Goal: Task Accomplishment & Management: Use online tool/utility

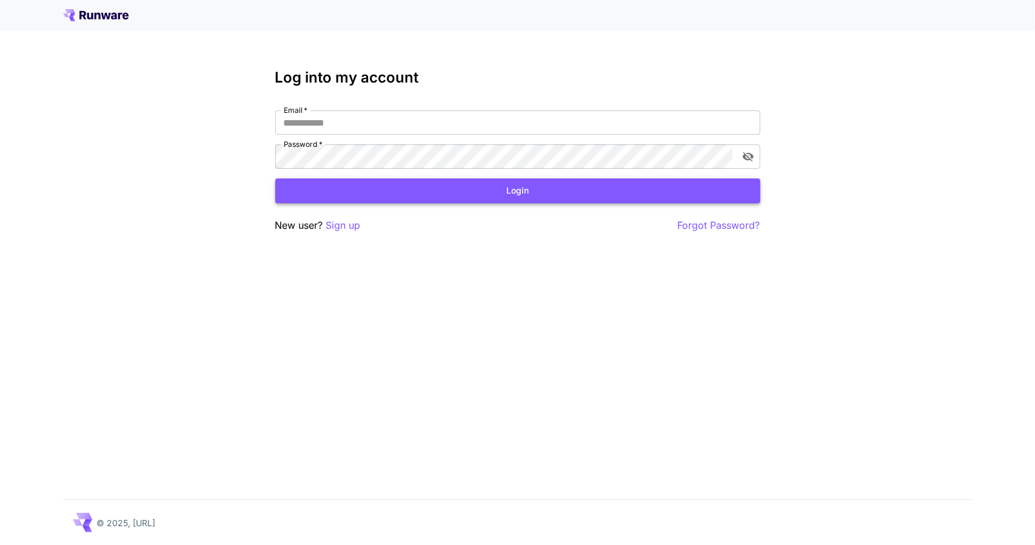
type input "**********"
click at [571, 181] on button "Login" at bounding box center [517, 190] width 485 height 25
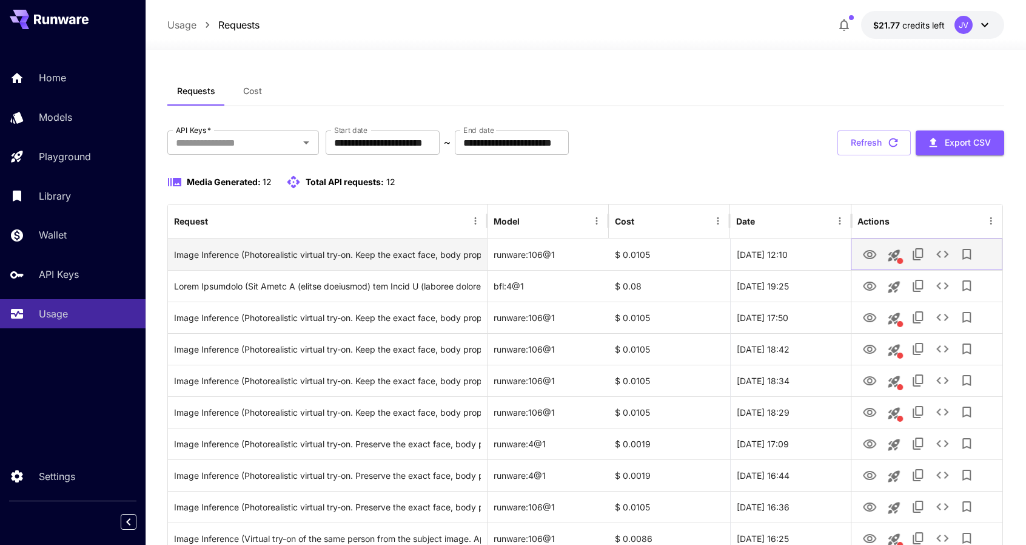
click at [870, 251] on icon "View" at bounding box center [869, 254] width 13 height 9
click at [870, 254] on icon "View" at bounding box center [870, 254] width 15 height 15
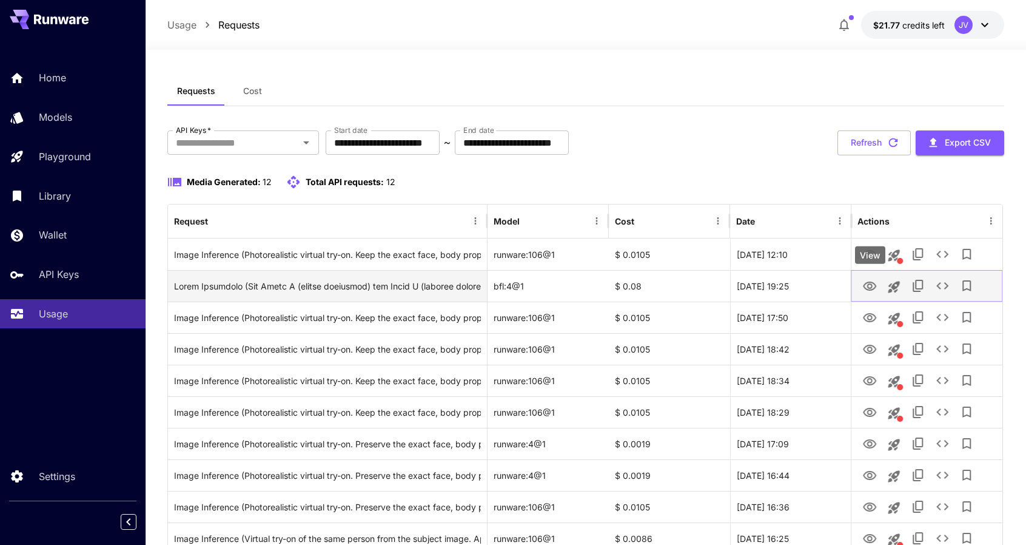
click at [877, 283] on icon "View" at bounding box center [870, 286] width 15 height 15
click at [870, 286] on icon "View" at bounding box center [870, 286] width 15 height 15
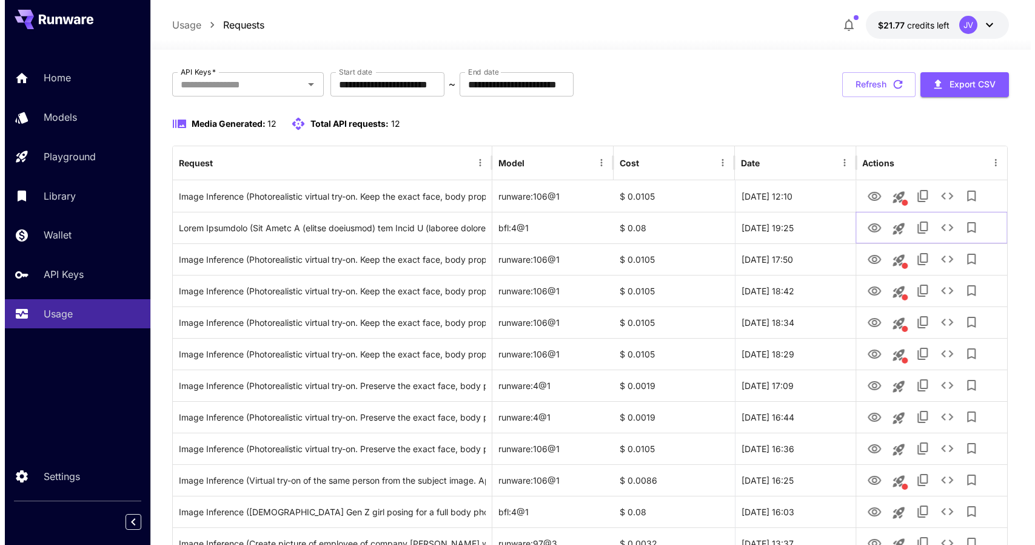
scroll to position [61, 0]
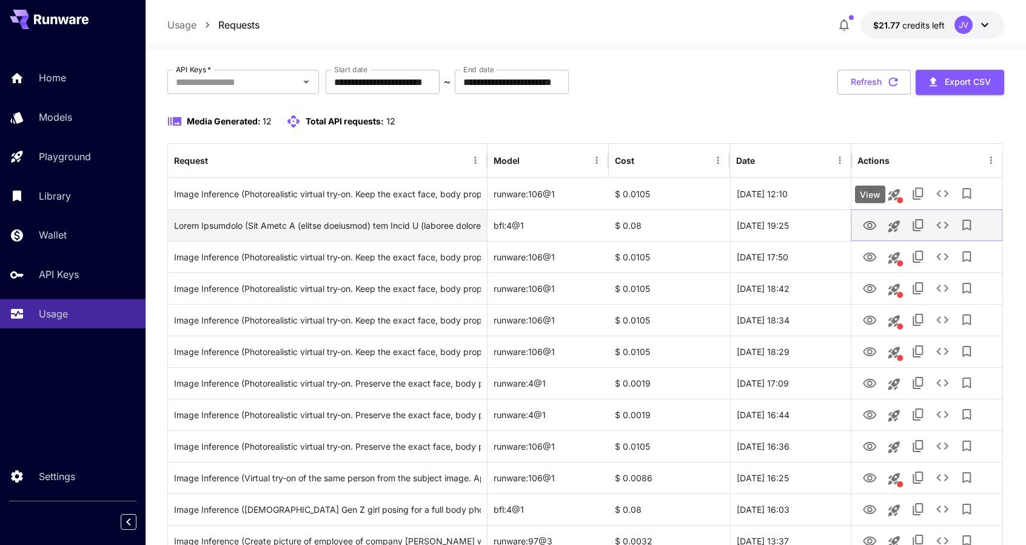
click at [870, 226] on icon "View" at bounding box center [869, 225] width 13 height 9
click at [944, 228] on icon "See details" at bounding box center [942, 225] width 15 height 15
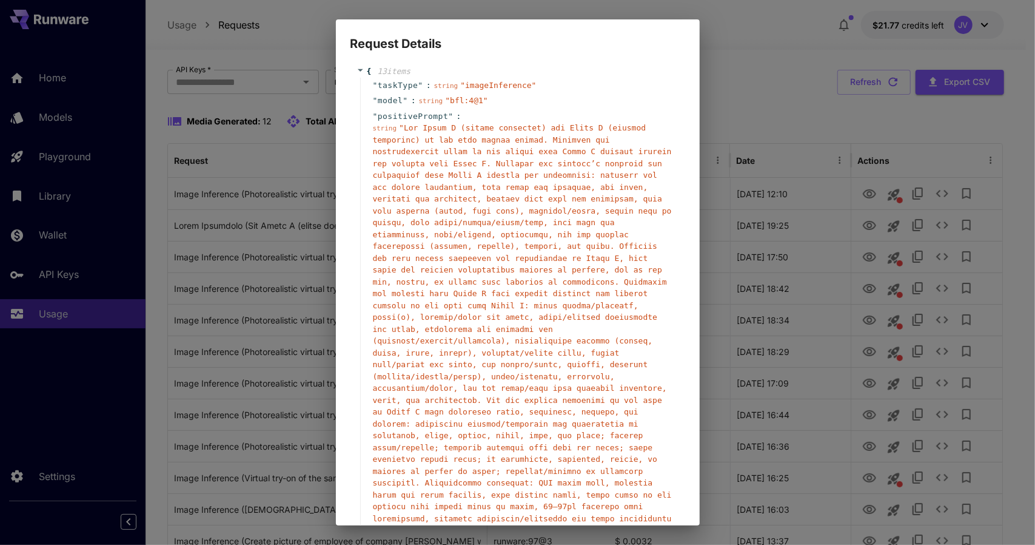
scroll to position [0, 0]
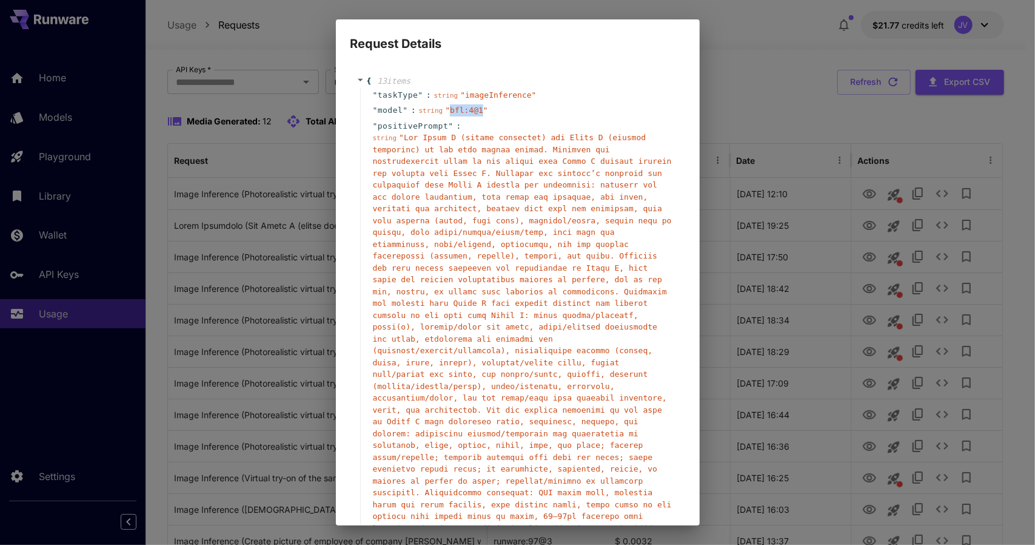
drag, startPoint x: 473, startPoint y: 110, endPoint x: 444, endPoint y: 115, distance: 29.6
click at [444, 115] on div "string " bfl:4@1 "" at bounding box center [453, 110] width 69 height 12
click at [397, 136] on span "" "" at bounding box center [522, 368] width 299 height 471
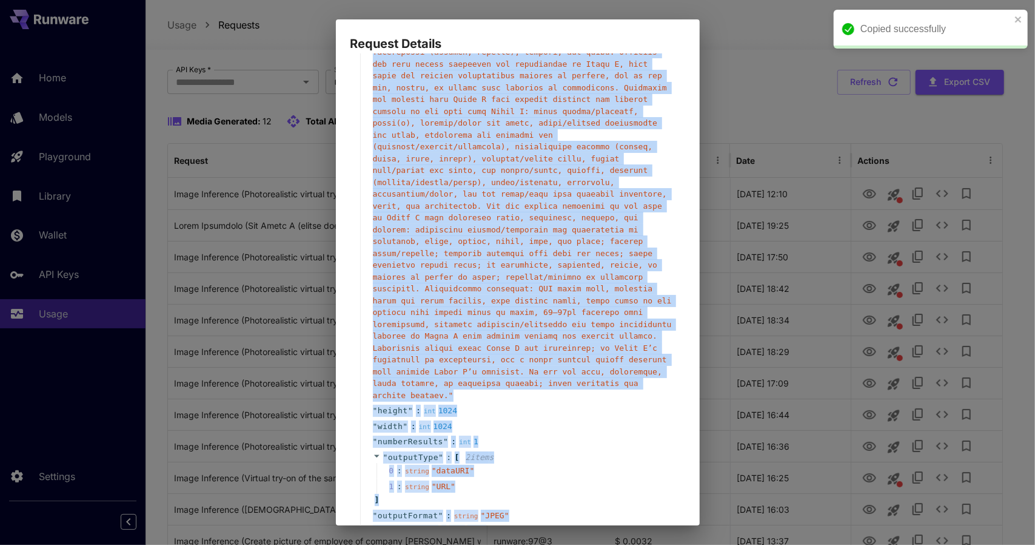
scroll to position [330, 0]
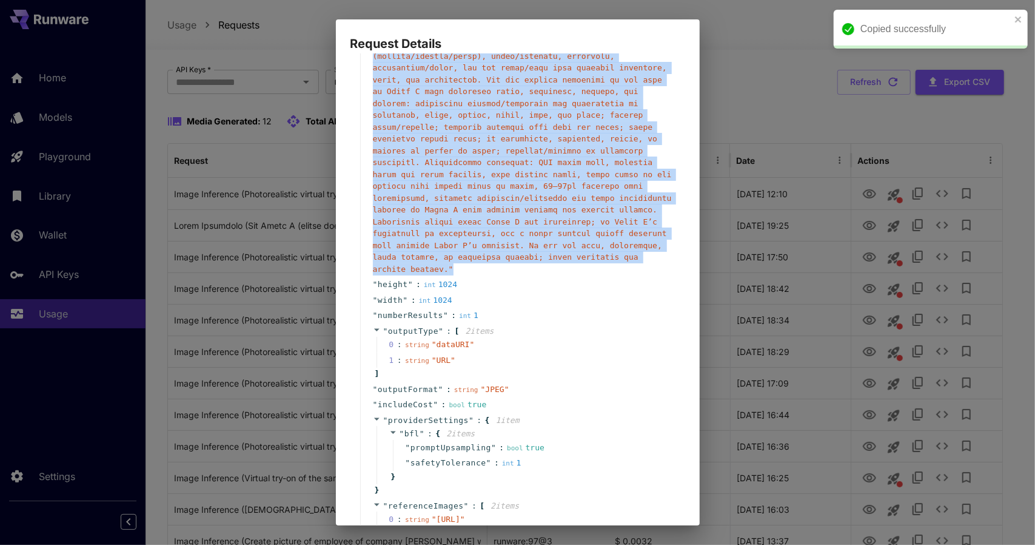
drag, startPoint x: 397, startPoint y: 136, endPoint x: 543, endPoint y: 229, distance: 172.3
click at [543, 229] on div "string " "" at bounding box center [523, 38] width 300 height 473
click at [536, 206] on span "" "" at bounding box center [522, 38] width 299 height 471
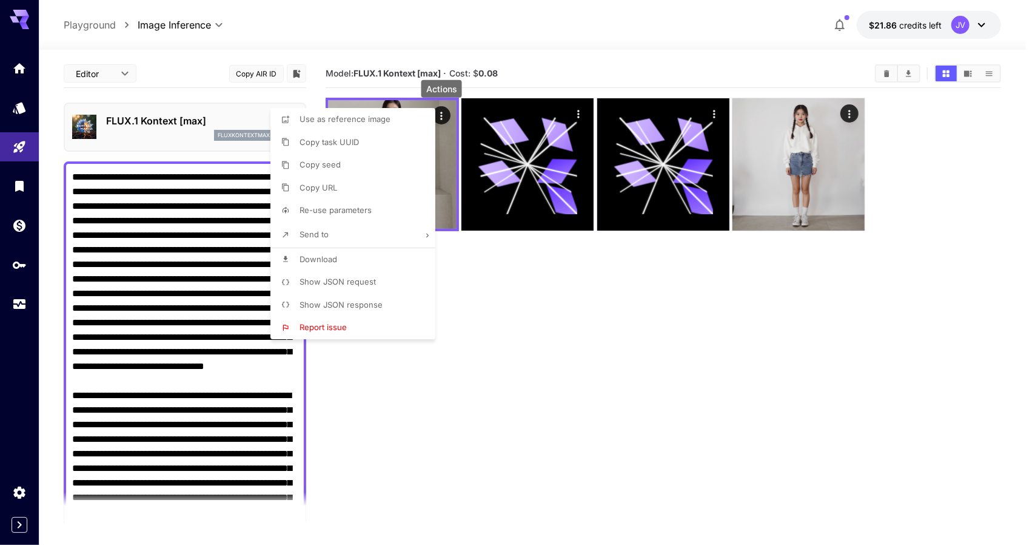
scroll to position [1145, 0]
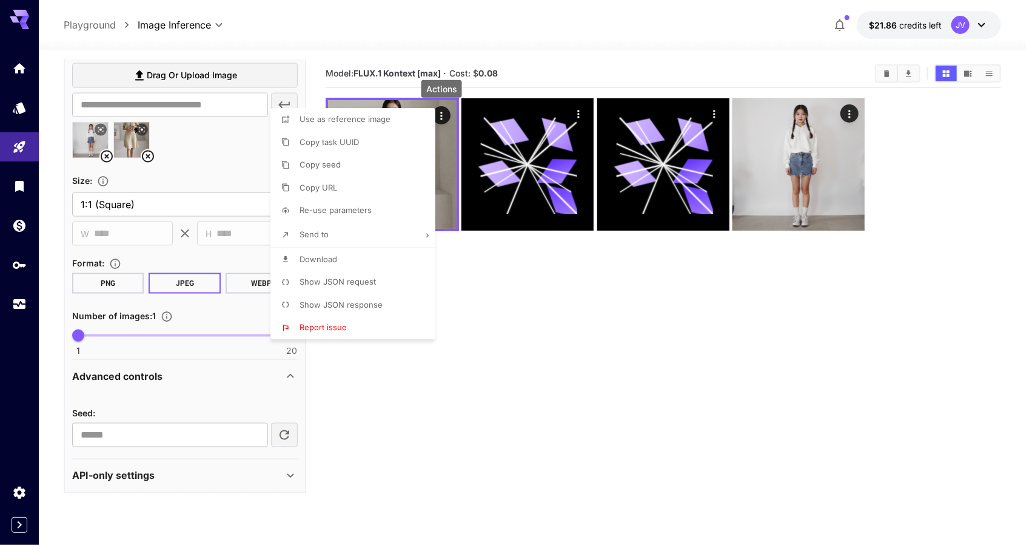
click at [540, 311] on div at bounding box center [517, 272] width 1035 height 545
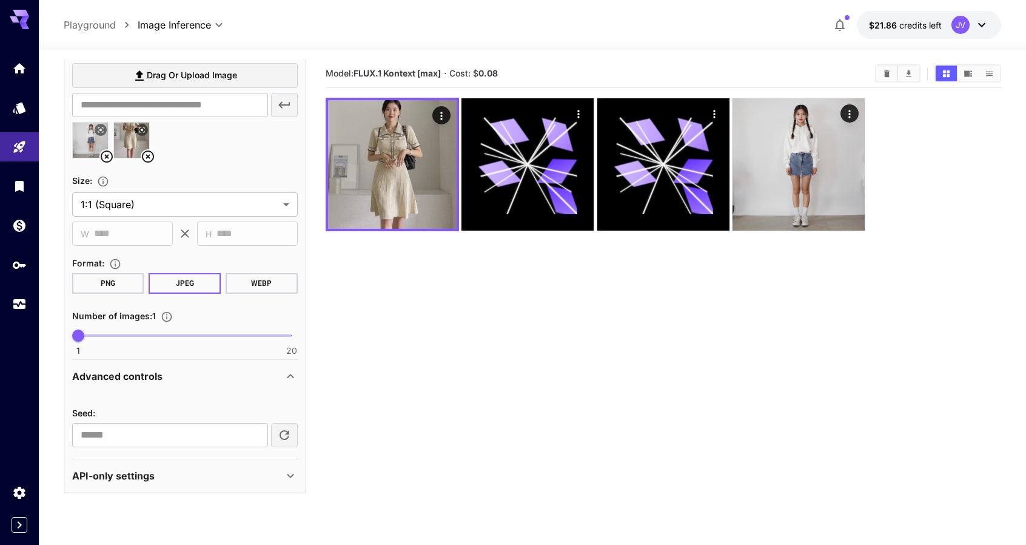
click at [483, 317] on section "Model: FLUX.1 Kontext [max] · Cost: $ 0.08" at bounding box center [664, 331] width 676 height 545
click at [656, 312] on section "Model: FLUX.1 Kontext [max] · Cost: $ 0.08" at bounding box center [664, 331] width 676 height 545
click at [489, 391] on section "Model: FLUX.1 Kontext [max] · Cost: $ 0.08" at bounding box center [664, 331] width 676 height 545
click at [562, 325] on section "Model: FLUX.1 Kontext [max] · Cost: $ 0.08" at bounding box center [664, 331] width 676 height 545
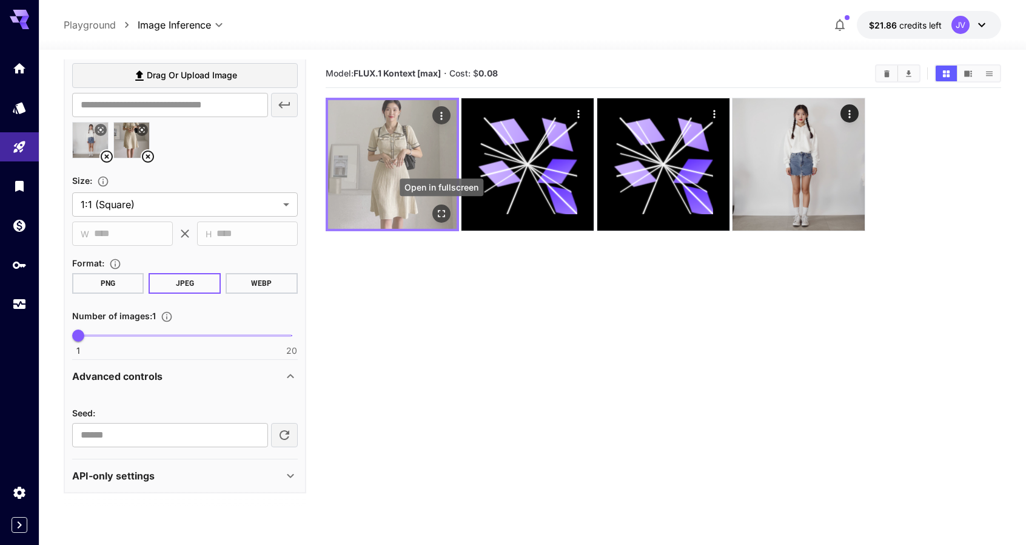
click at [441, 211] on icon "Open in fullscreen" at bounding box center [442, 213] width 12 height 12
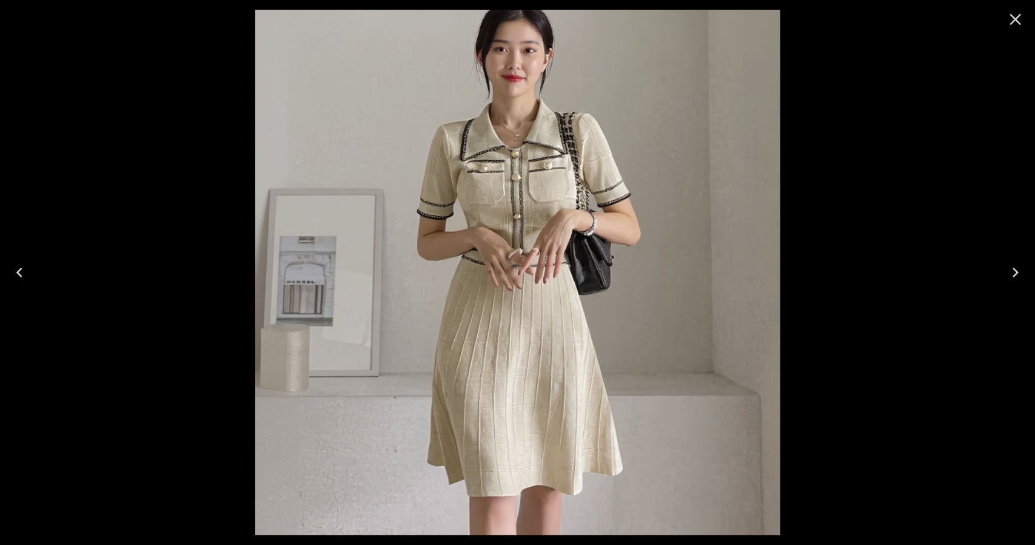
click at [910, 141] on div at bounding box center [517, 272] width 1035 height 545
click at [875, 259] on div at bounding box center [517, 272] width 1035 height 545
click at [1017, 15] on icon "Close" at bounding box center [1015, 19] width 19 height 19
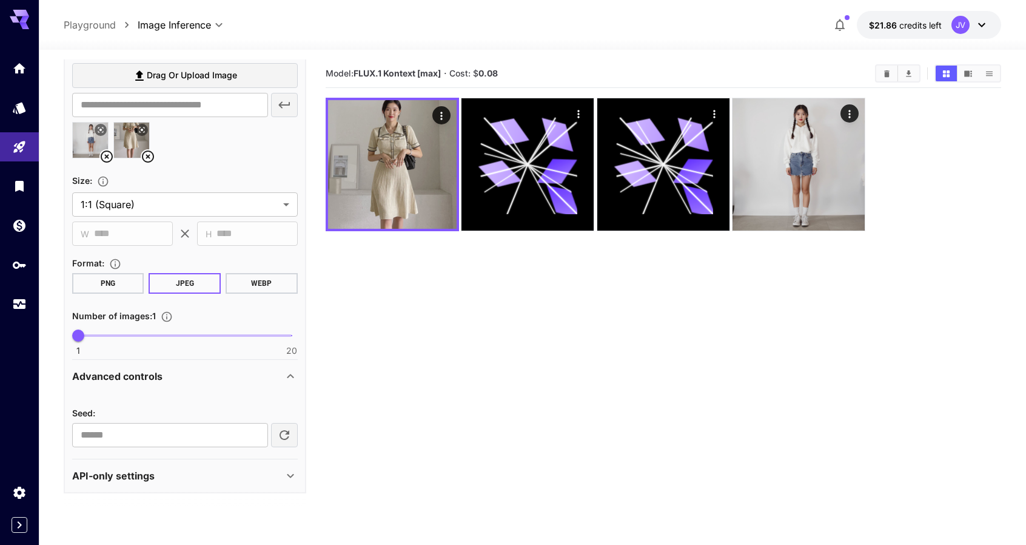
drag, startPoint x: 641, startPoint y: 352, endPoint x: 638, endPoint y: 346, distance: 7.1
click at [641, 352] on section "Model: FLUX.1 Kontext [max] · Cost: $ 0.08" at bounding box center [664, 331] width 676 height 545
